Goal: Information Seeking & Learning: Learn about a topic

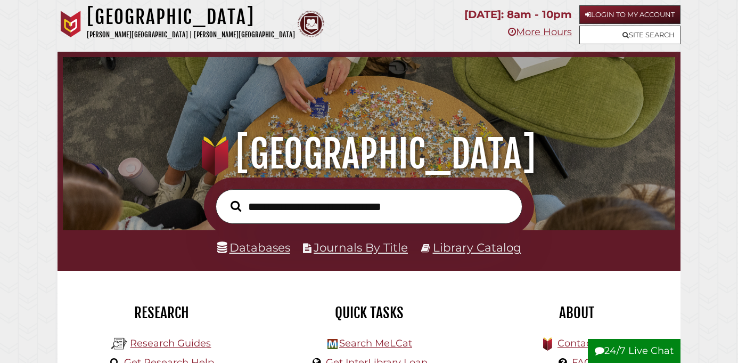
scroll to position [202, 607]
paste input "**********"
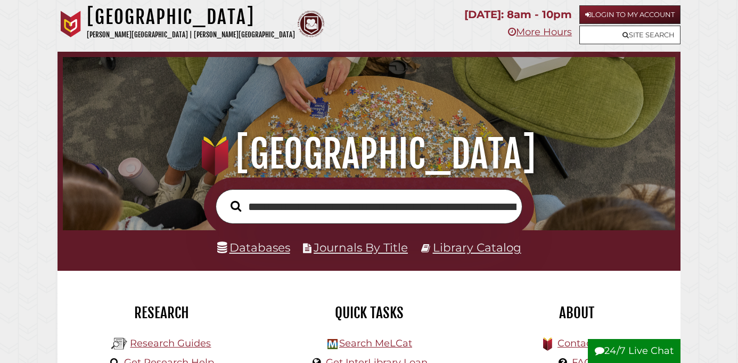
scroll to position [0, 237]
type input "**********"
click at [225, 198] on button "Search" at bounding box center [236, 206] width 22 height 17
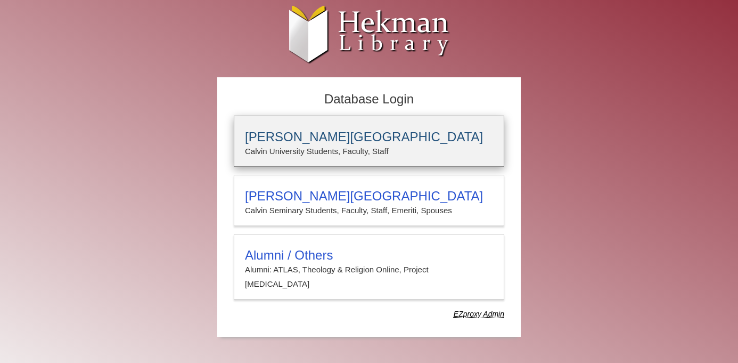
type input "**********"
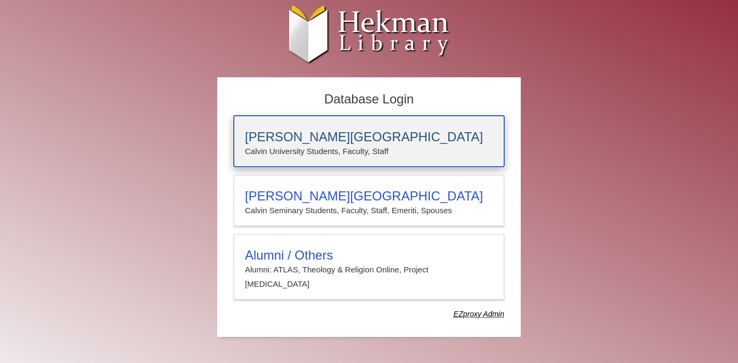
click at [259, 124] on div "Calvin University Calvin University Students, Faculty, Staff" at bounding box center [369, 141] width 271 height 51
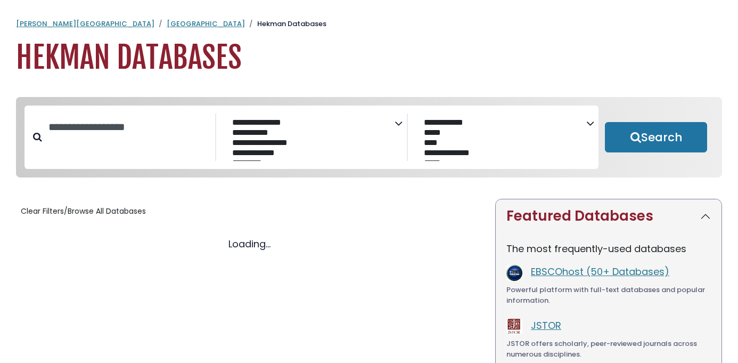
select select "Database Subject Filter"
select select "Database Vendors Filter"
select select "Database Subject Filter"
select select "Database Vendors Filter"
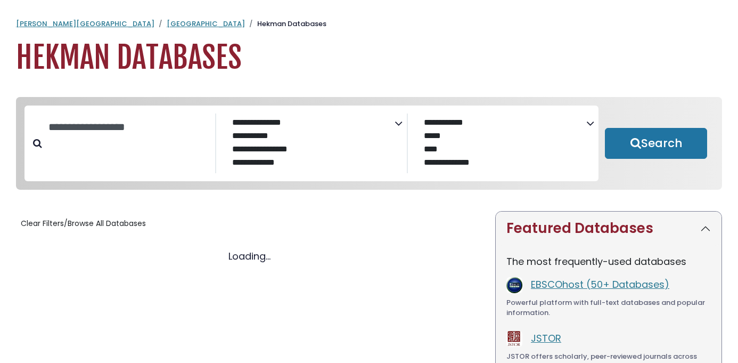
select select "Database Subject Filter"
select select "Database Vendors Filter"
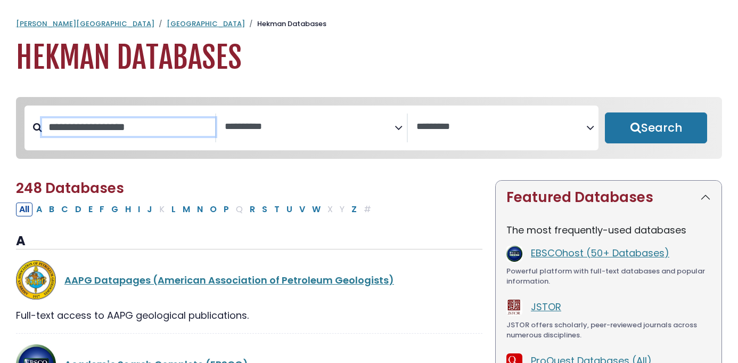
click at [175, 129] on input "Search database by title or keyword" at bounding box center [128, 127] width 173 height 18
click at [287, 124] on textarea "Search" at bounding box center [310, 126] width 170 height 11
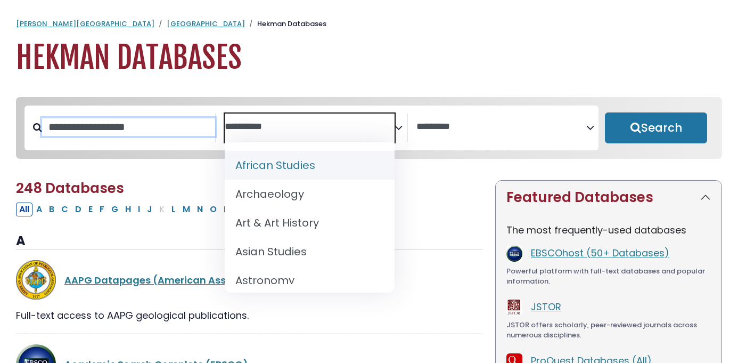
click at [180, 128] on input "Search database by title or keyword" at bounding box center [128, 127] width 173 height 18
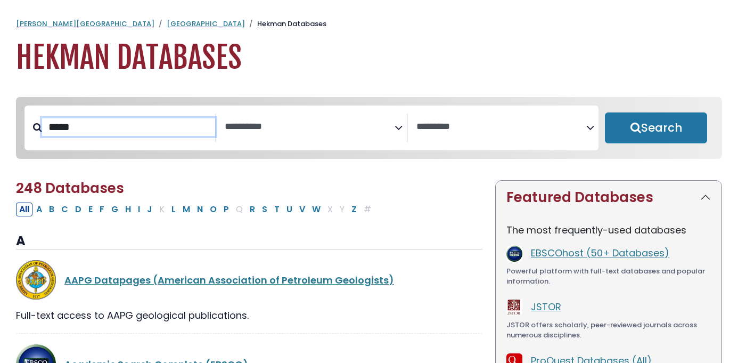
type input "*****"
click at [605, 112] on button "Search" at bounding box center [656, 127] width 102 height 31
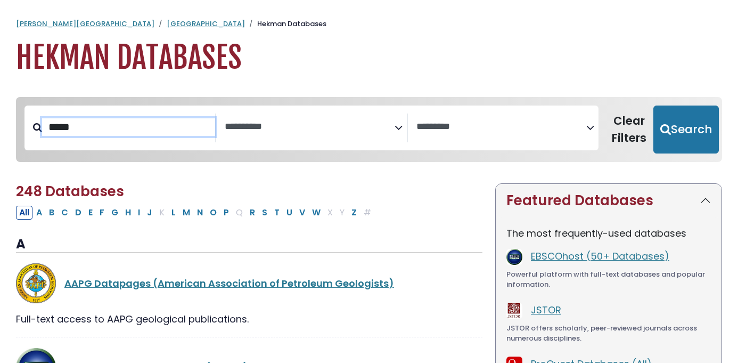
select select "Database Subject Filter"
select select "Database Vendors Filter"
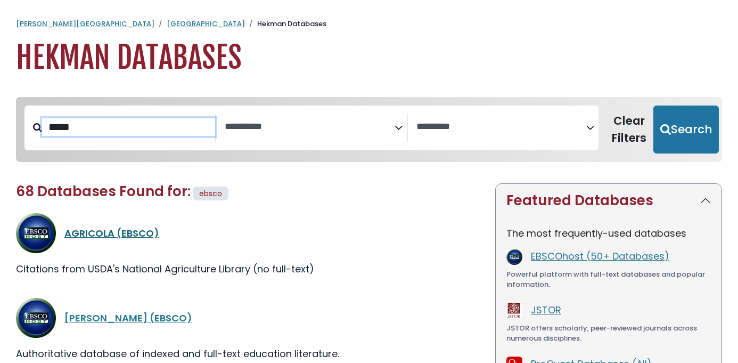
click at [135, 228] on link "AGRICOLA (EBSCO)" at bounding box center [111, 232] width 95 height 13
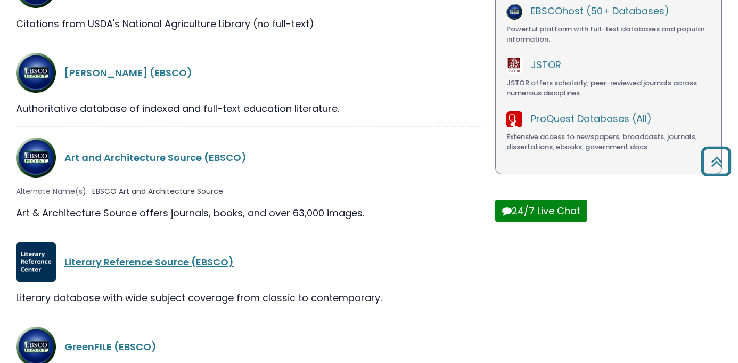
scroll to position [336, 0]
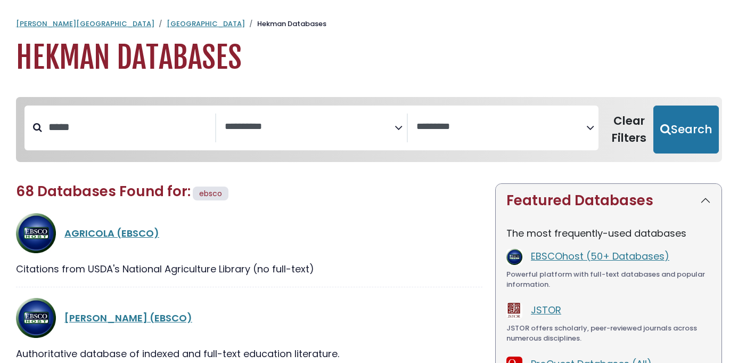
select select "Database Subject Filter"
select select "Database Vendors Filter"
click at [48, 131] on input "*****" at bounding box center [128, 127] width 173 height 18
type input "**********"
click at [654, 105] on button "Search" at bounding box center [687, 129] width 66 height 48
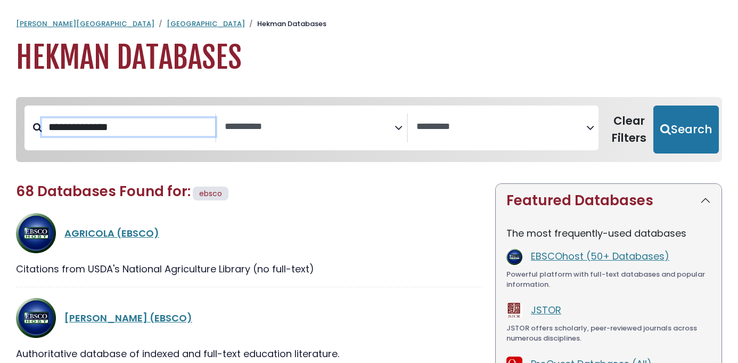
select select "Database Subject Filter"
select select "Database Vendors Filter"
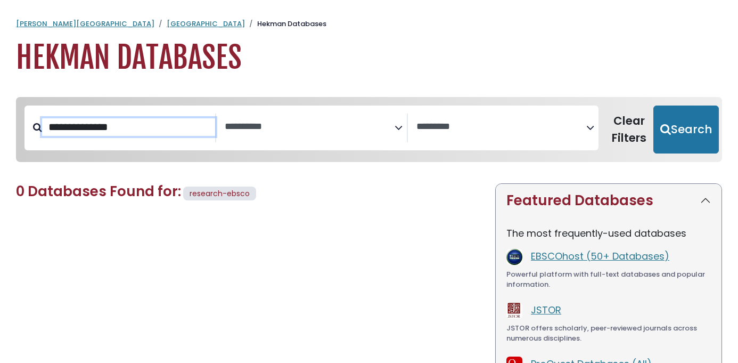
drag, startPoint x: 143, startPoint y: 132, endPoint x: 36, endPoint y: 133, distance: 107.6
click at [36, 133] on div "**********" at bounding box center [121, 127] width 192 height 29
click at [167, 22] on link "Hekman Library" at bounding box center [206, 24] width 78 height 10
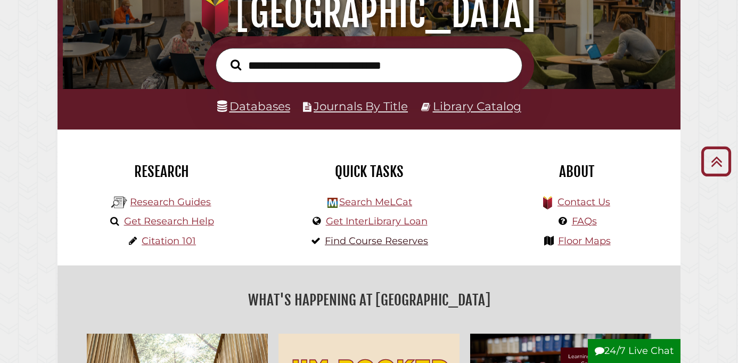
scroll to position [138, 0]
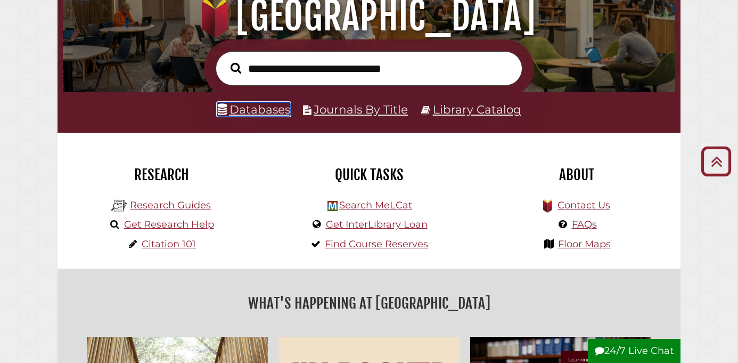
click at [279, 114] on link "Databases" at bounding box center [253, 109] width 73 height 14
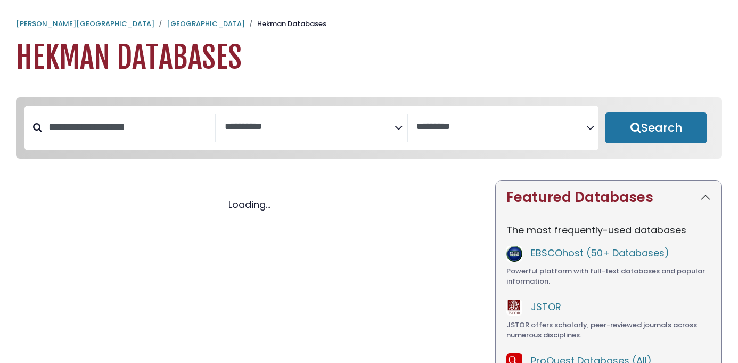
select select "Database Subject Filter"
select select "Database Vendors Filter"
select select "Database Subject Filter"
select select "Database Vendors Filter"
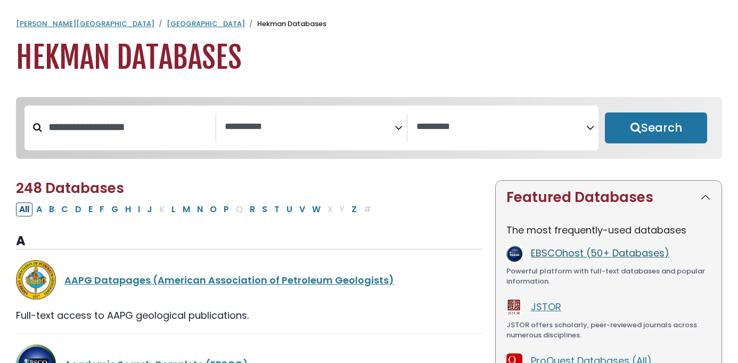
click at [593, 252] on link "EBSCOhost (50+ Databases)" at bounding box center [600, 252] width 138 height 13
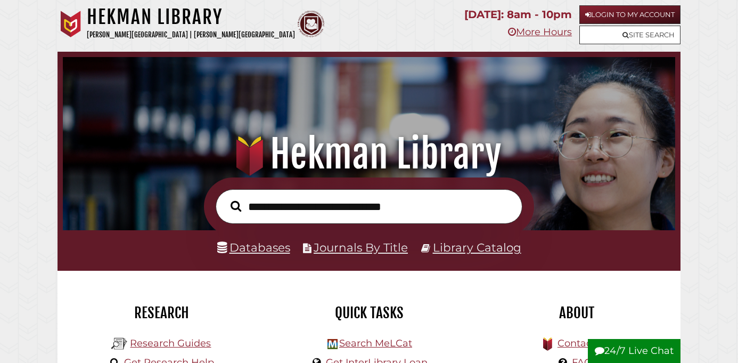
scroll to position [202, 607]
click at [268, 247] on link "Databases" at bounding box center [253, 247] width 73 height 14
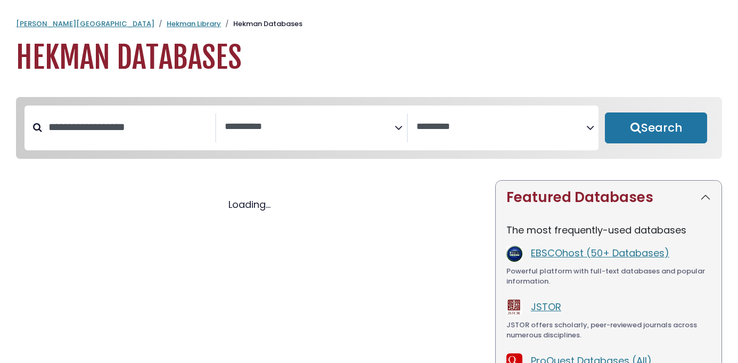
select select "Database Subject Filter"
select select "Database Vendors Filter"
select select "Database Subject Filter"
select select "Database Vendors Filter"
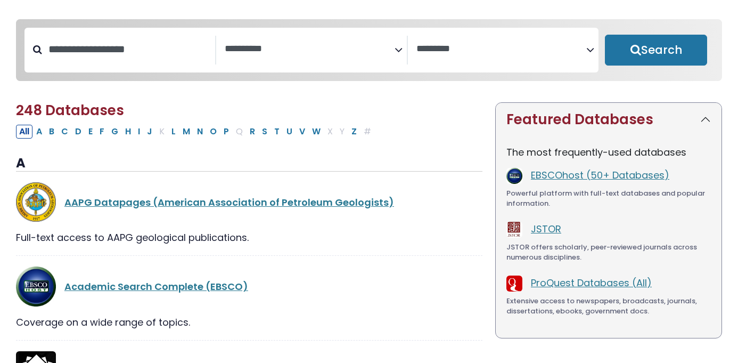
scroll to position [80, 0]
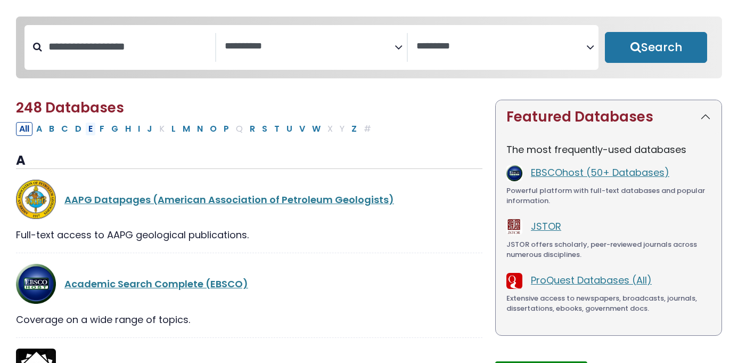
click at [92, 132] on button "E" at bounding box center [90, 129] width 11 height 14
select select "Database Subject Filter"
select select "Database Vendors Filter"
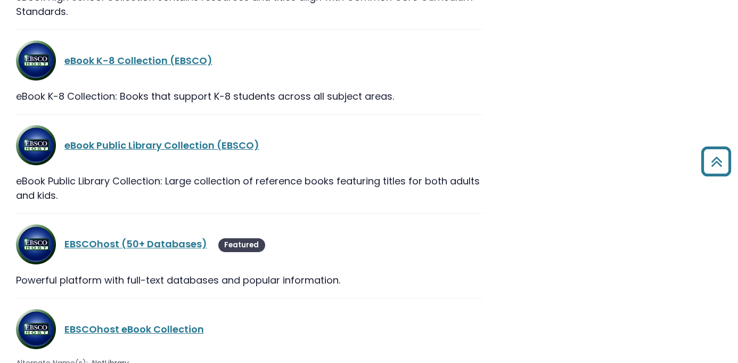
scroll to position [1248, 0]
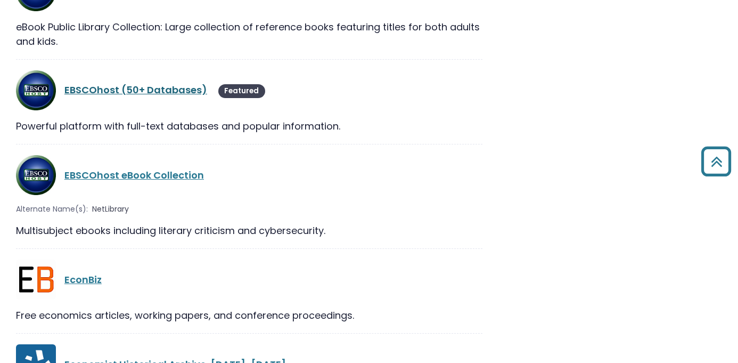
click at [130, 83] on link "EBSCOhost (50+ Databases)" at bounding box center [135, 89] width 143 height 13
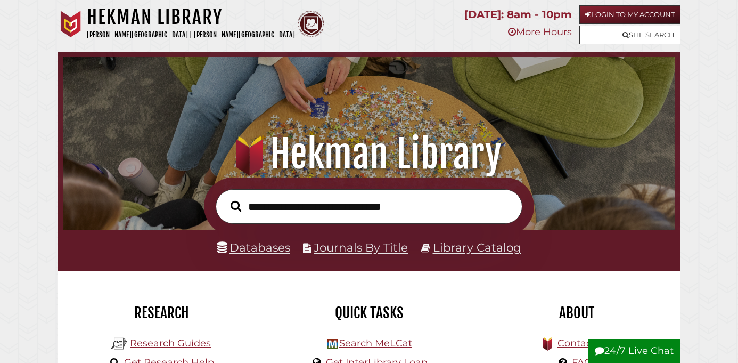
scroll to position [202, 607]
click at [308, 215] on input "text" at bounding box center [369, 206] width 307 height 35
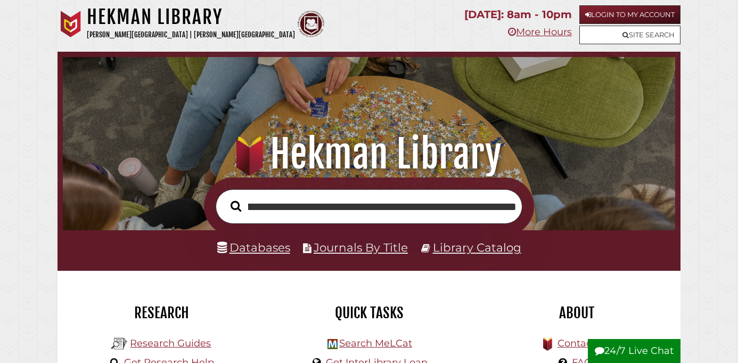
scroll to position [0, 106]
type input "**********"
click at [225, 198] on button "Search" at bounding box center [236, 206] width 22 height 17
